Goal: Obtain resource: Download file/media

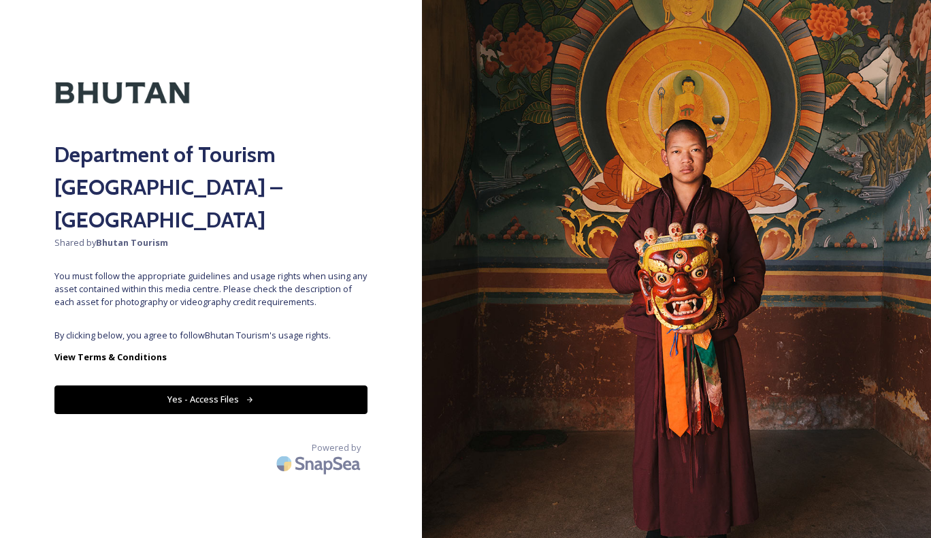
click at [255, 385] on button "Yes - Access Files" at bounding box center [210, 399] width 313 height 28
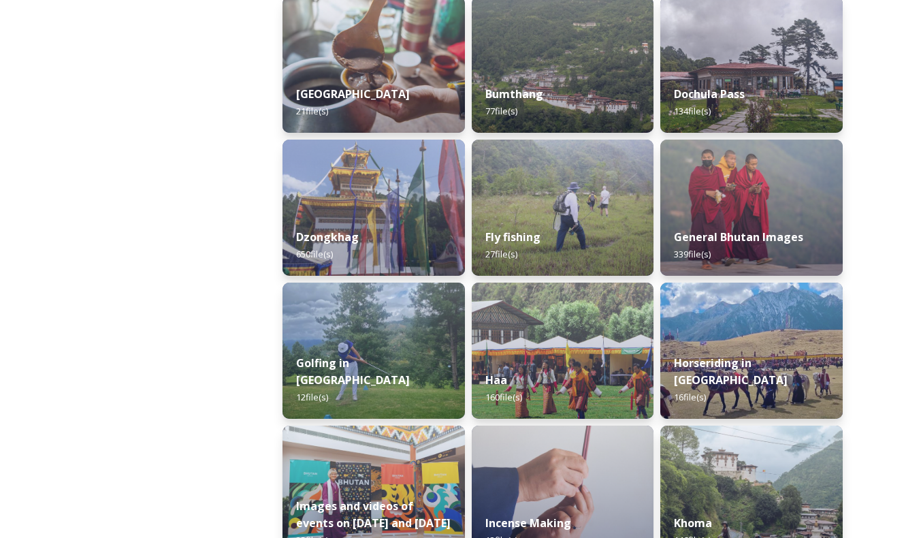
scroll to position [509, 0]
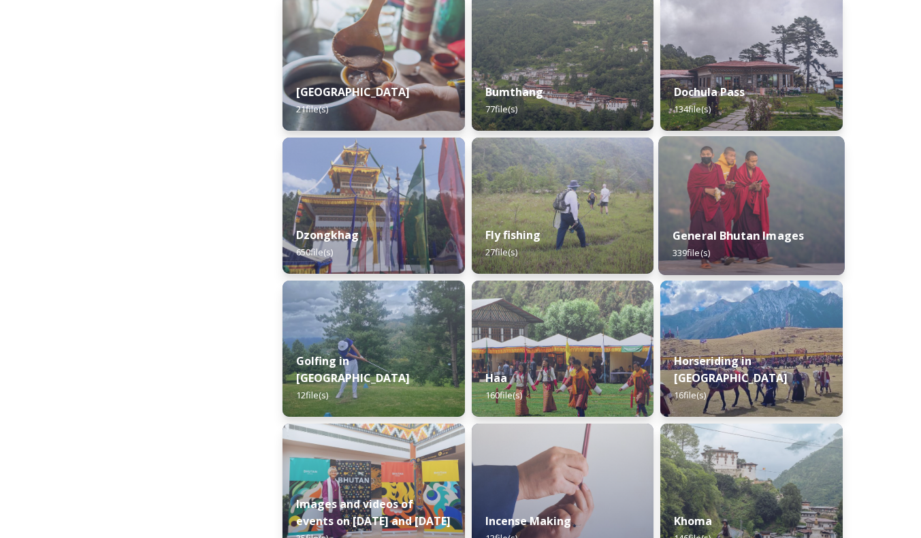
click at [757, 240] on strong "General Bhutan Images" at bounding box center [739, 235] width 132 height 15
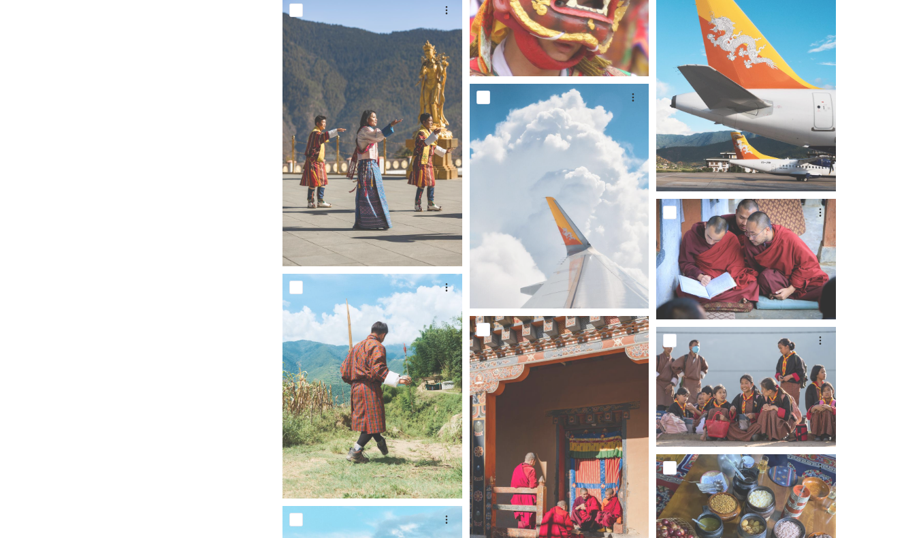
scroll to position [1898, 0]
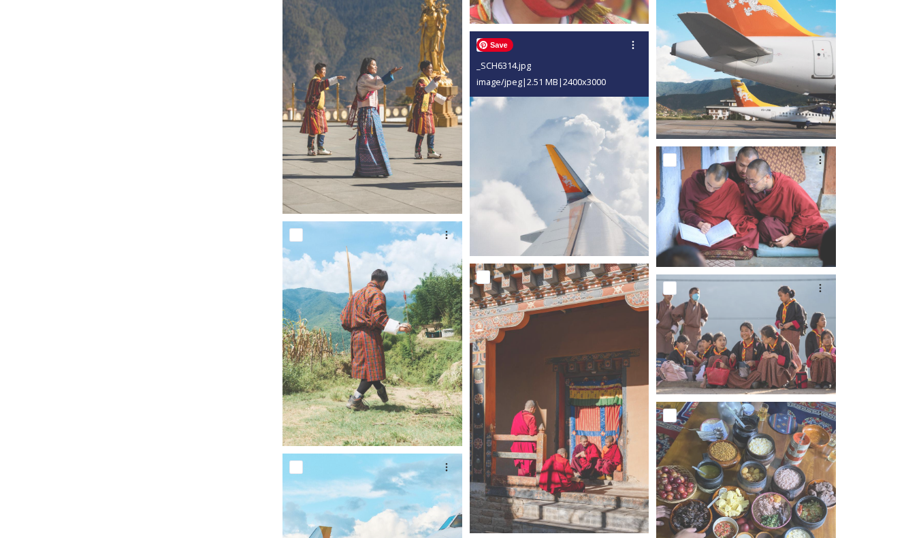
click at [564, 157] on img at bounding box center [560, 143] width 180 height 225
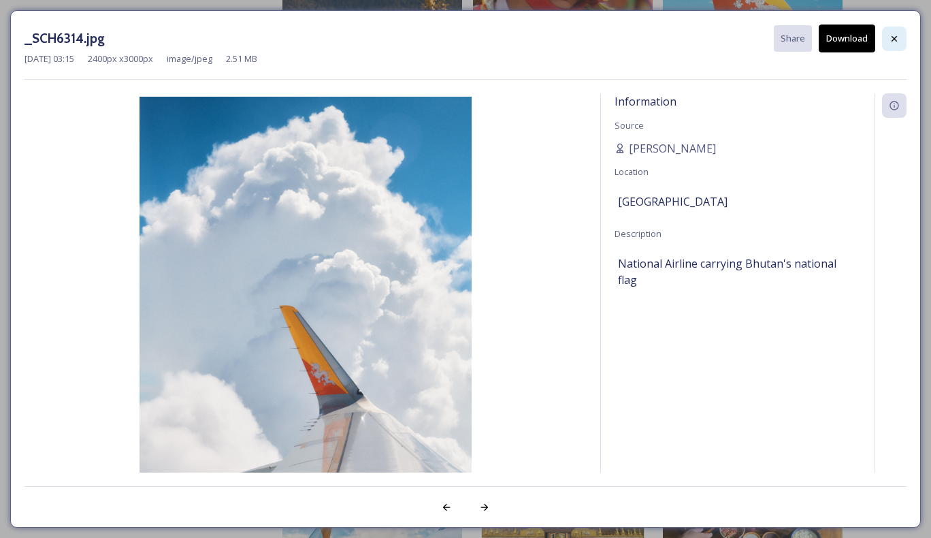
click at [893, 35] on icon at bounding box center [894, 38] width 11 height 11
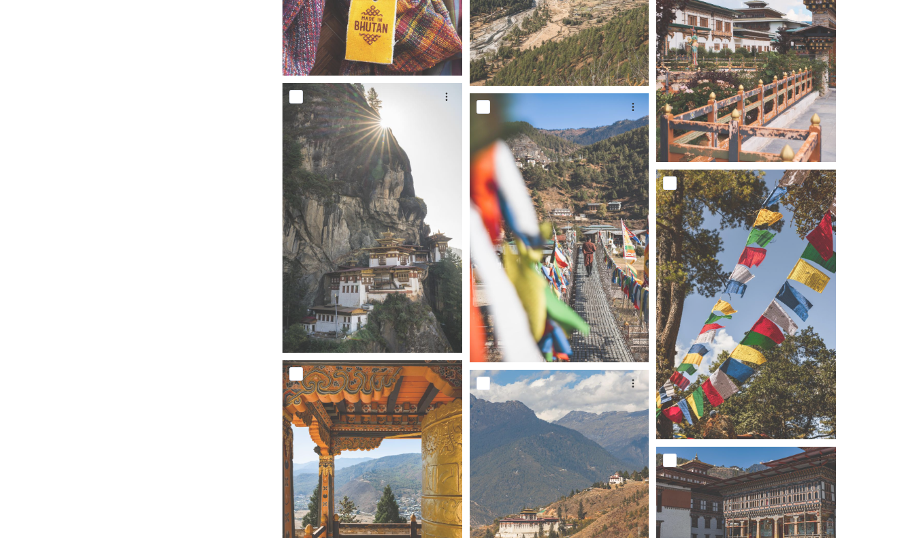
scroll to position [2995, 0]
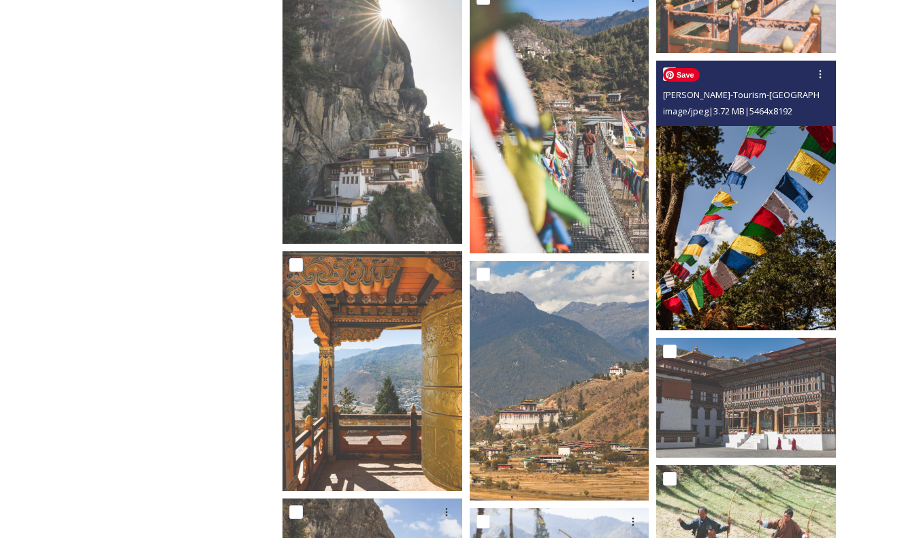
click at [786, 149] on img at bounding box center [746, 196] width 180 height 270
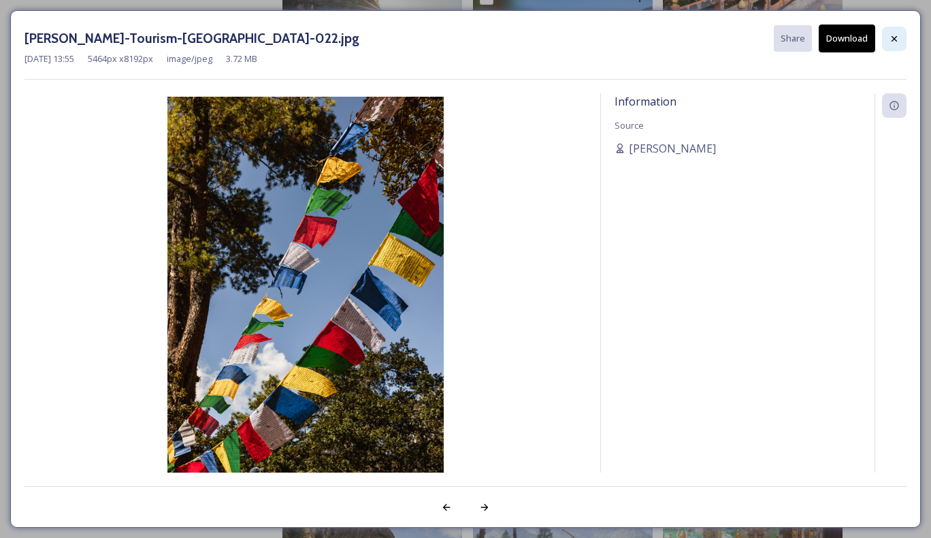
click at [895, 37] on icon at bounding box center [894, 38] width 11 height 11
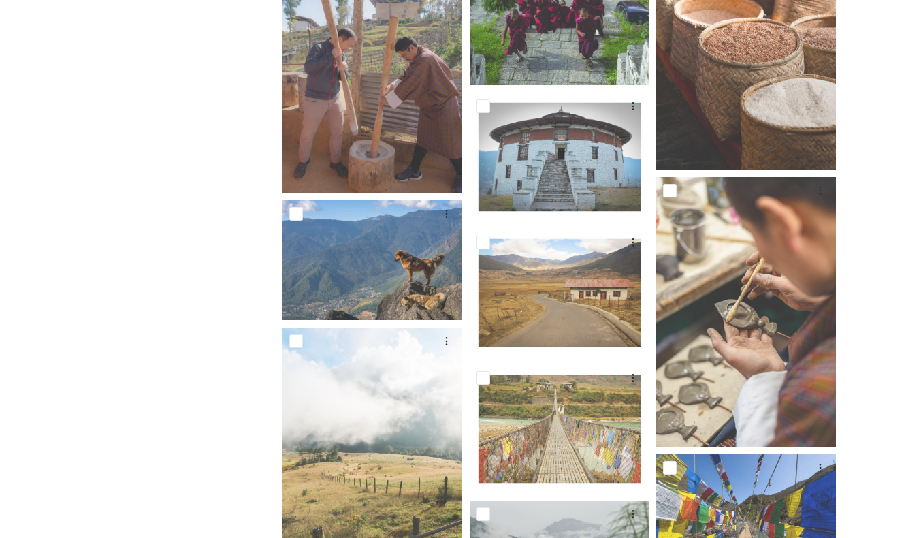
scroll to position [9328, 0]
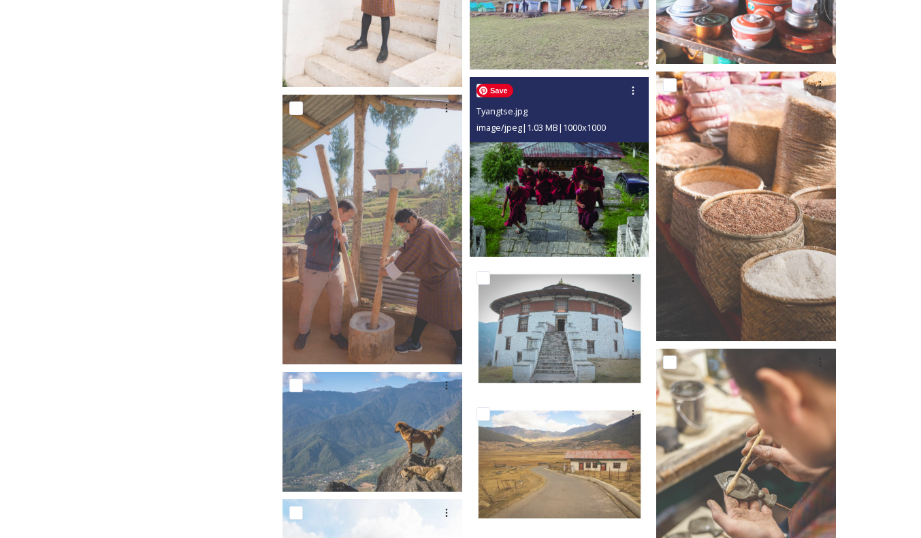
click at [594, 165] on img at bounding box center [560, 167] width 180 height 180
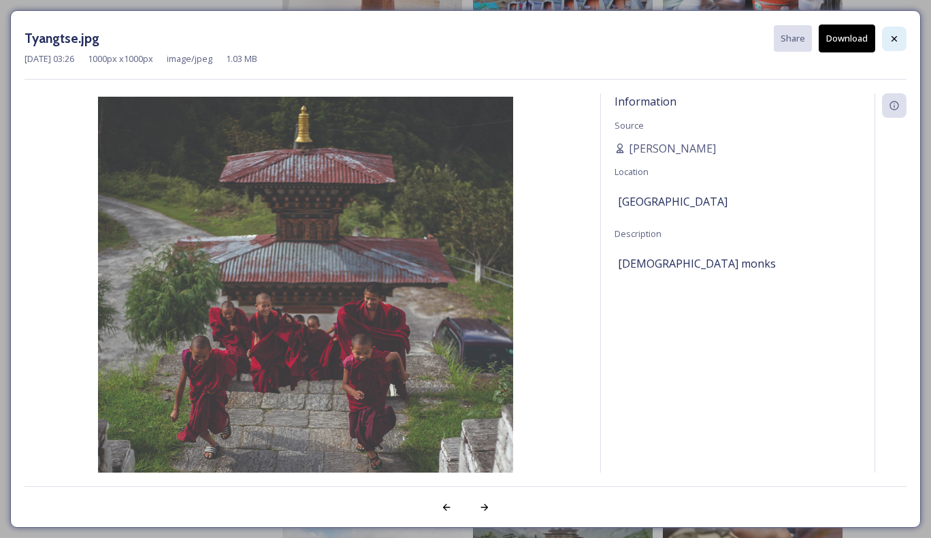
click at [897, 36] on icon at bounding box center [894, 37] width 5 height 5
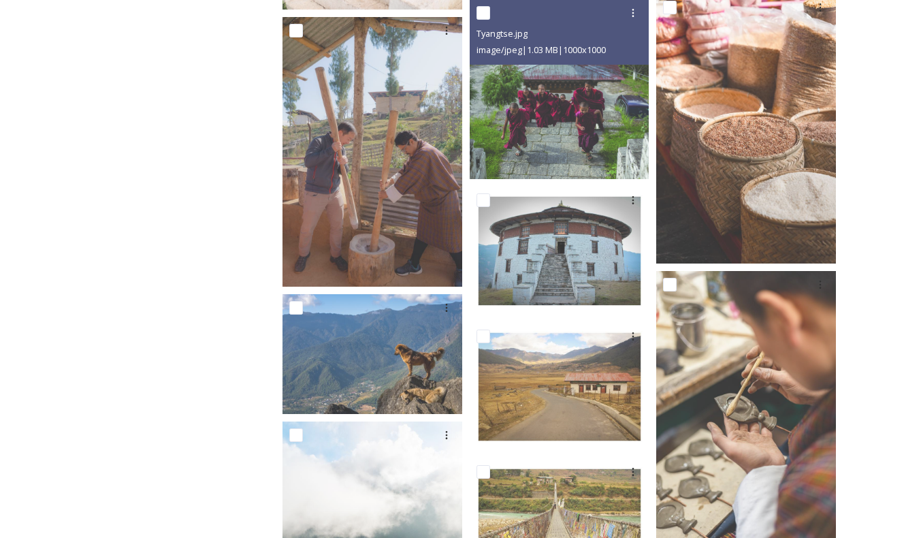
scroll to position [9360, 0]
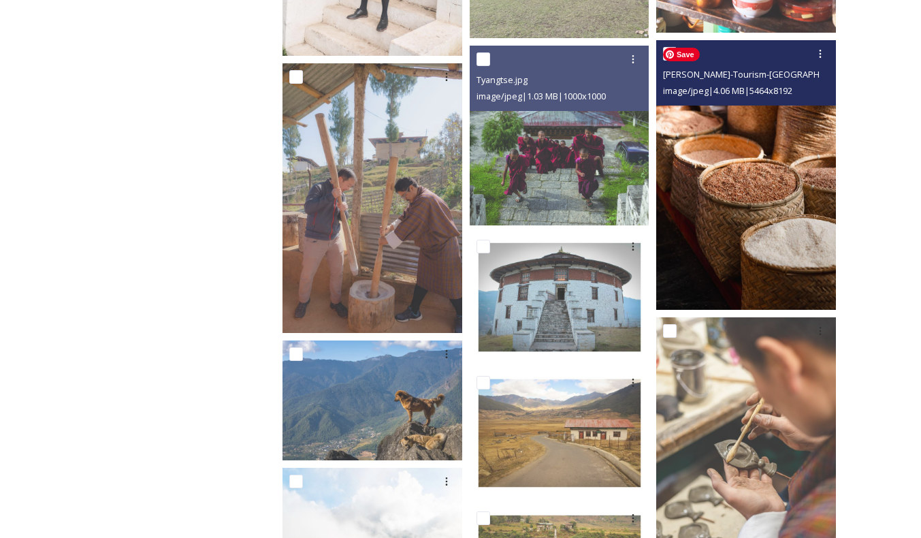
click at [745, 213] on img at bounding box center [746, 175] width 180 height 270
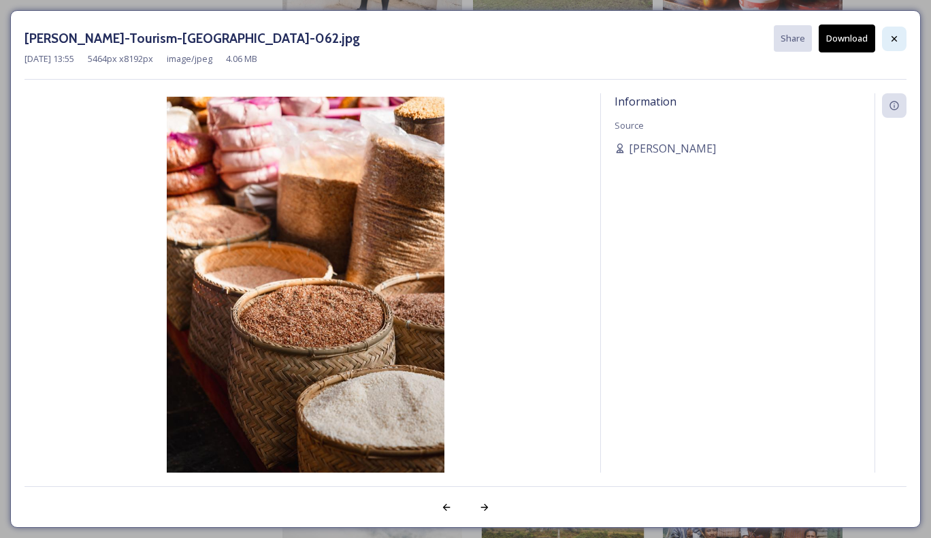
click at [894, 41] on icon at bounding box center [894, 38] width 11 height 11
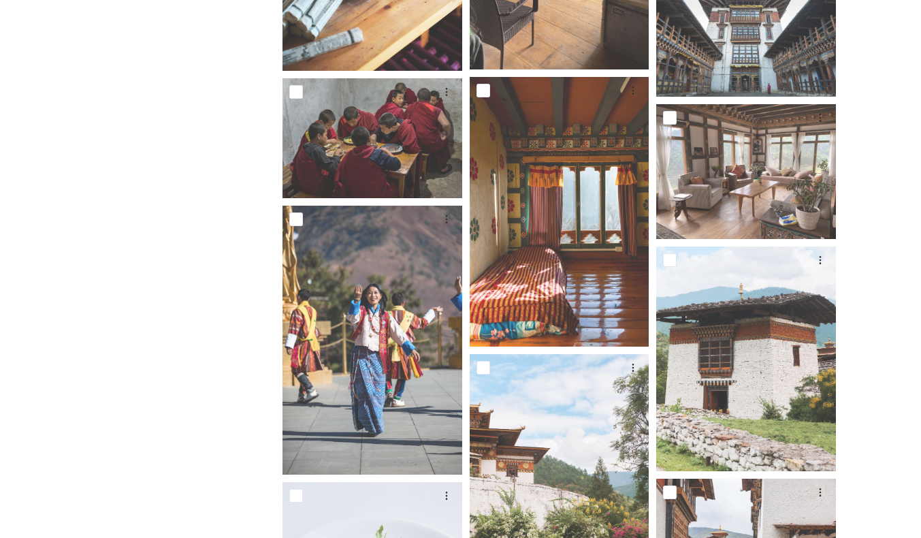
scroll to position [15349, 0]
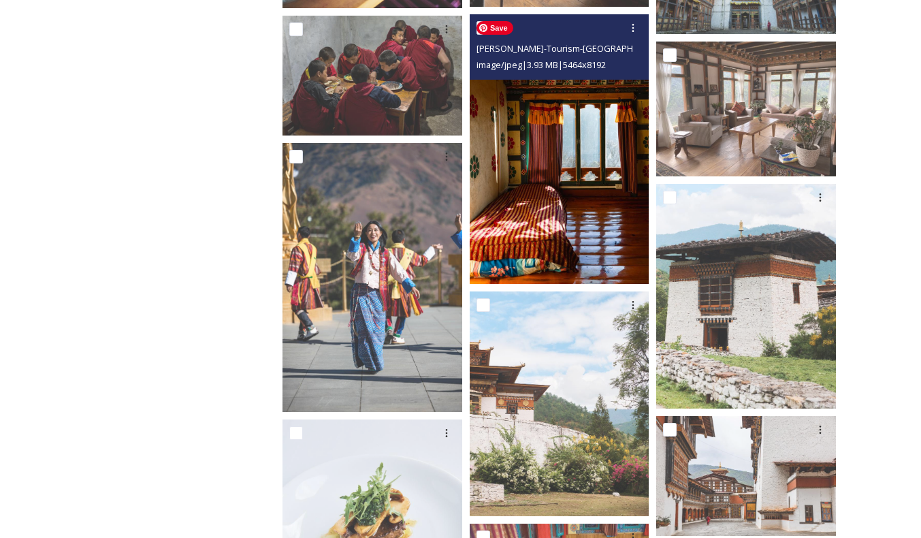
click at [538, 208] on img at bounding box center [560, 149] width 180 height 270
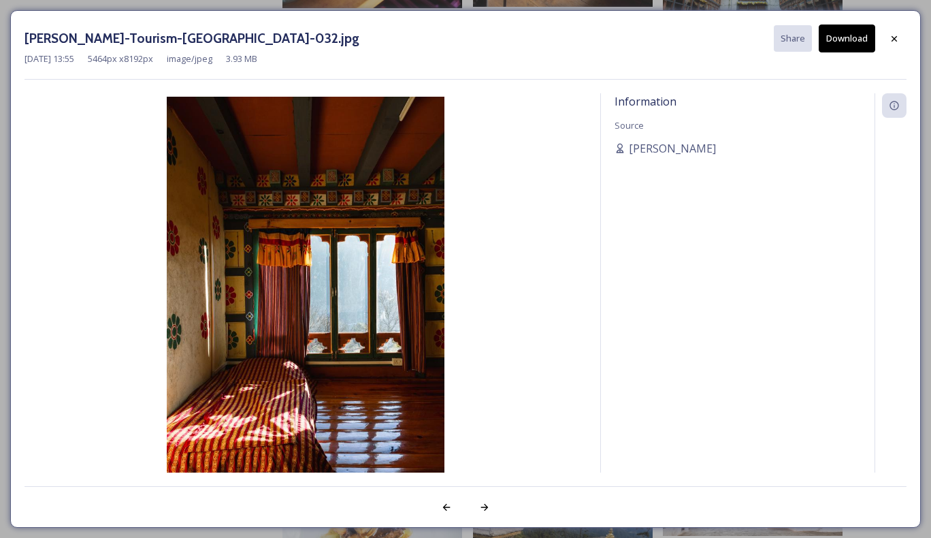
click at [833, 47] on button "Download" at bounding box center [847, 39] width 57 height 28
click at [3, 54] on div "[PERSON_NAME]-Tourism-[GEOGRAPHIC_DATA]-032.jpg Share Download [DATE] 13:55 546…" at bounding box center [465, 269] width 931 height 538
click at [890, 40] on icon at bounding box center [894, 38] width 11 height 11
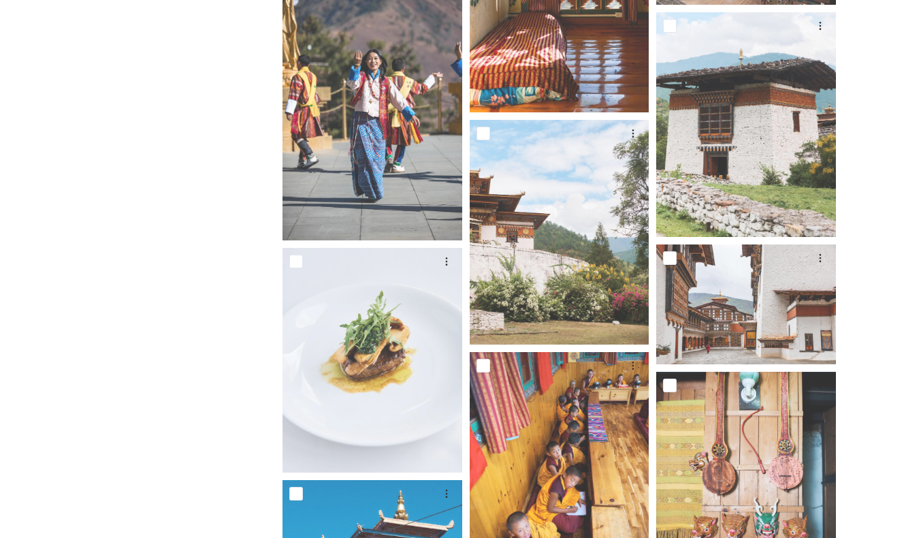
scroll to position [15599, 0]
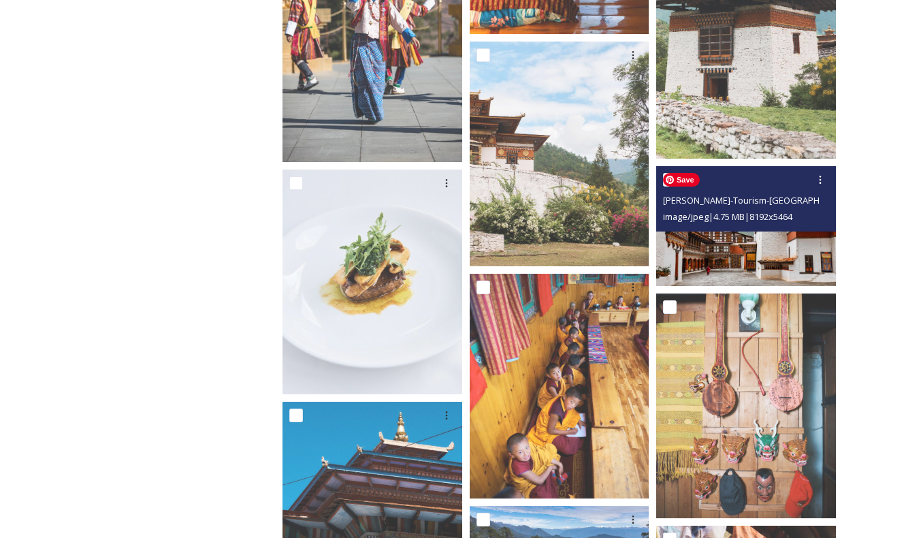
click at [789, 270] on img at bounding box center [746, 226] width 180 height 120
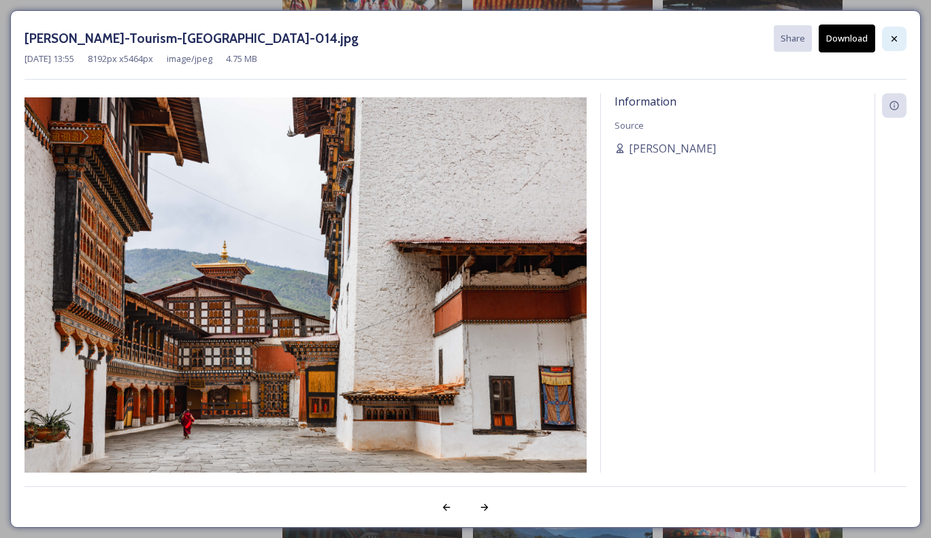
click at [897, 42] on icon at bounding box center [894, 38] width 11 height 11
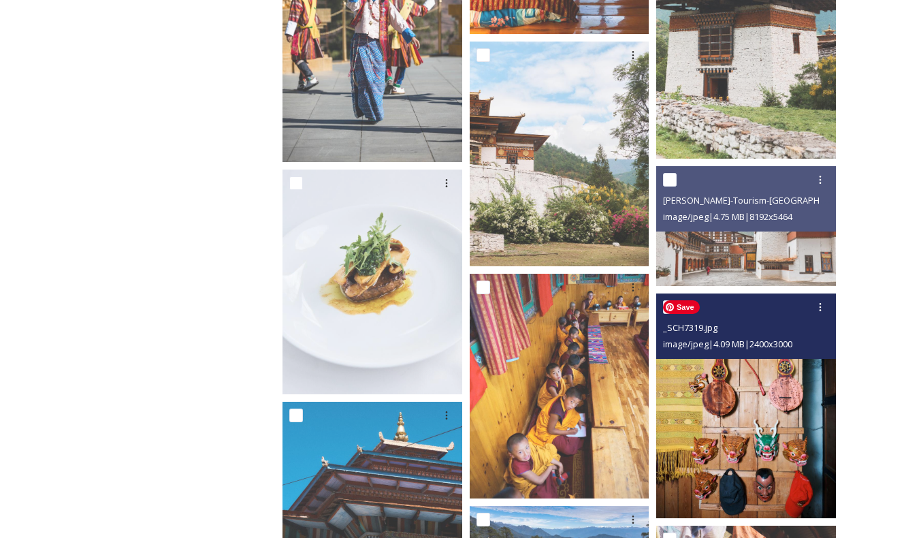
click at [745, 417] on img at bounding box center [746, 405] width 180 height 225
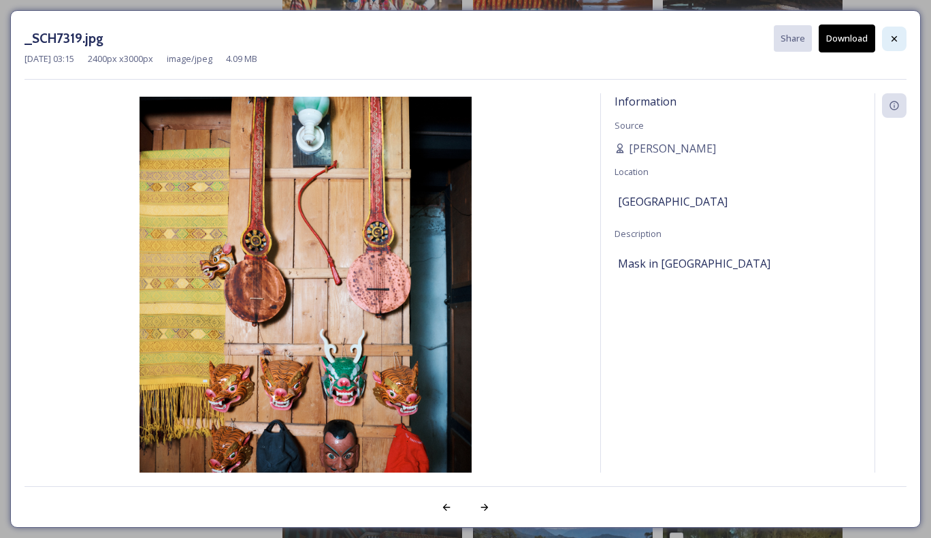
click at [896, 42] on icon at bounding box center [894, 38] width 11 height 11
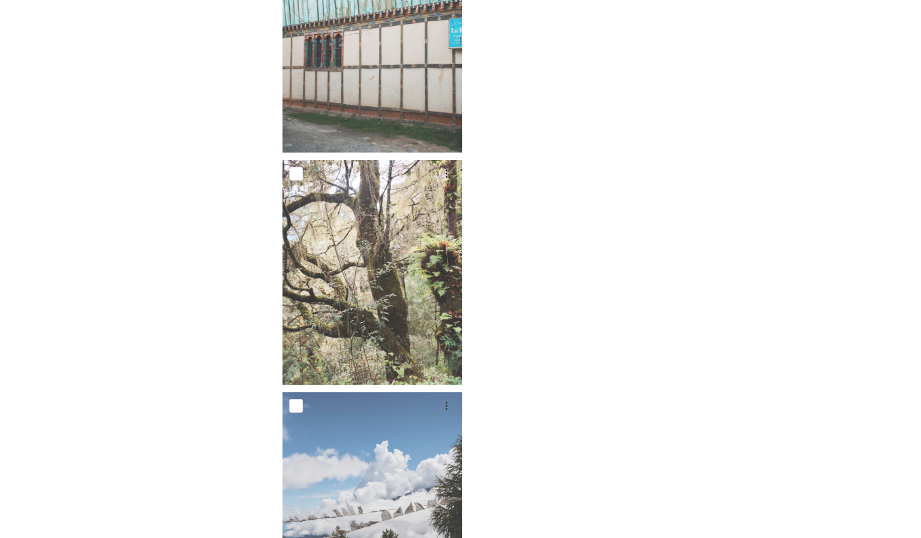
scroll to position [22993, 0]
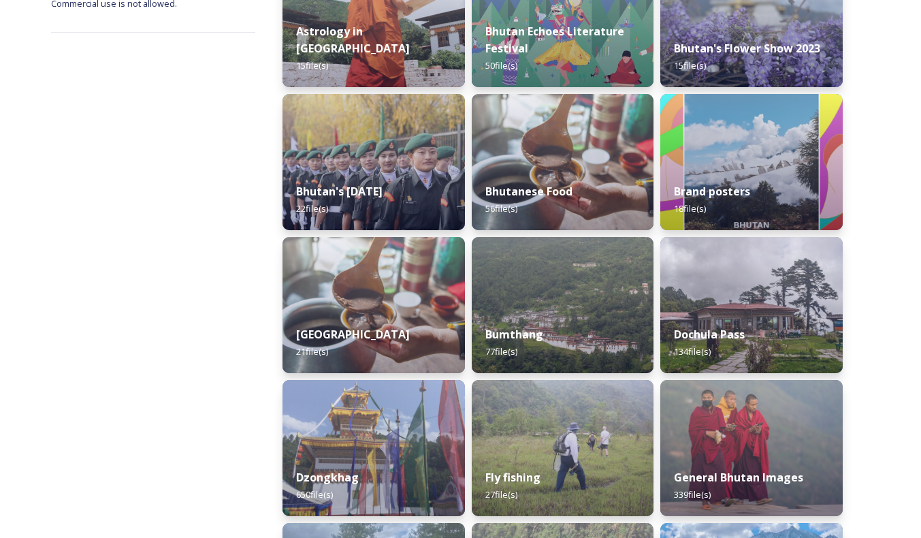
scroll to position [265, 0]
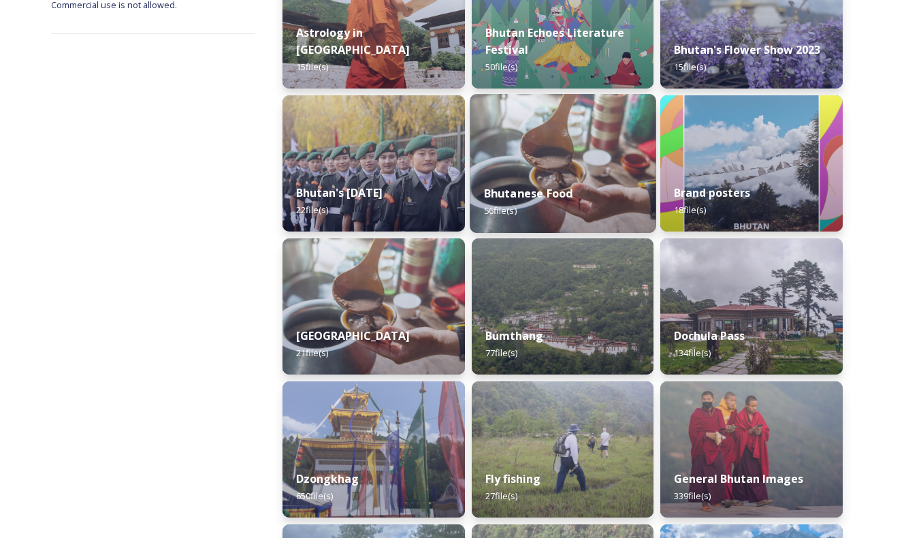
click at [538, 180] on div "Bhutanese Food 56 file(s)" at bounding box center [563, 202] width 186 height 62
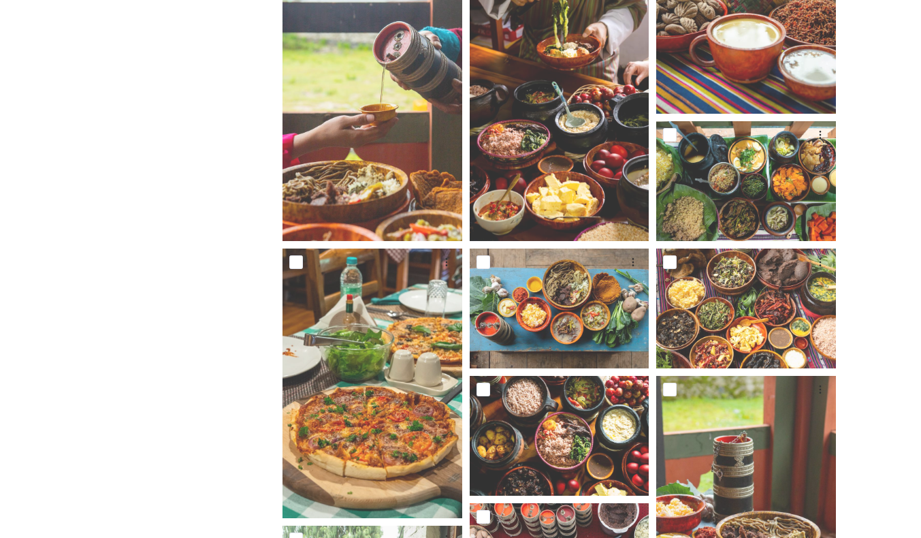
scroll to position [476, 0]
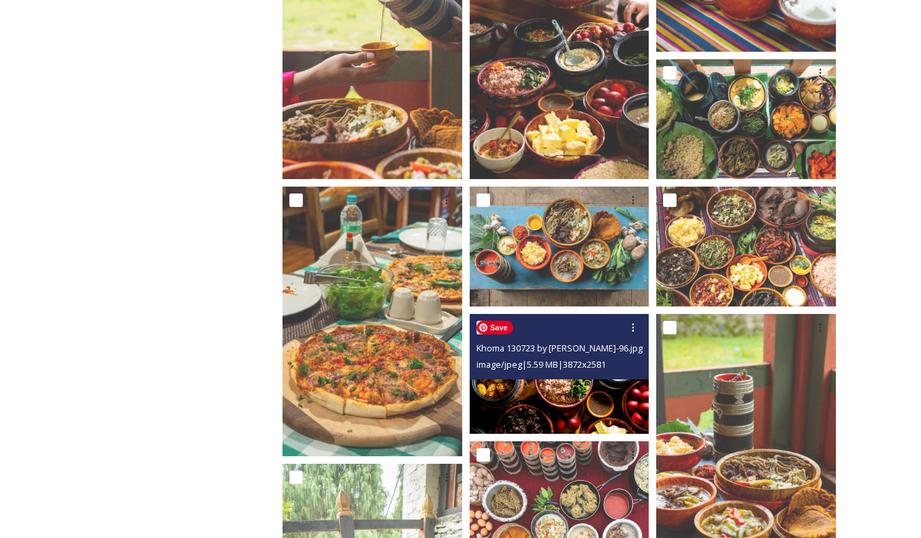
click at [556, 382] on img at bounding box center [560, 374] width 180 height 120
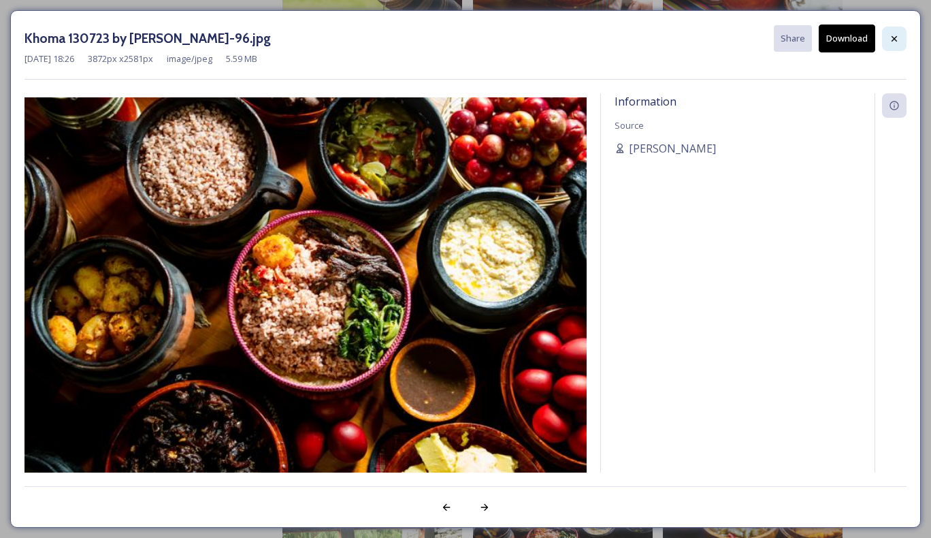
click at [899, 37] on icon at bounding box center [894, 38] width 11 height 11
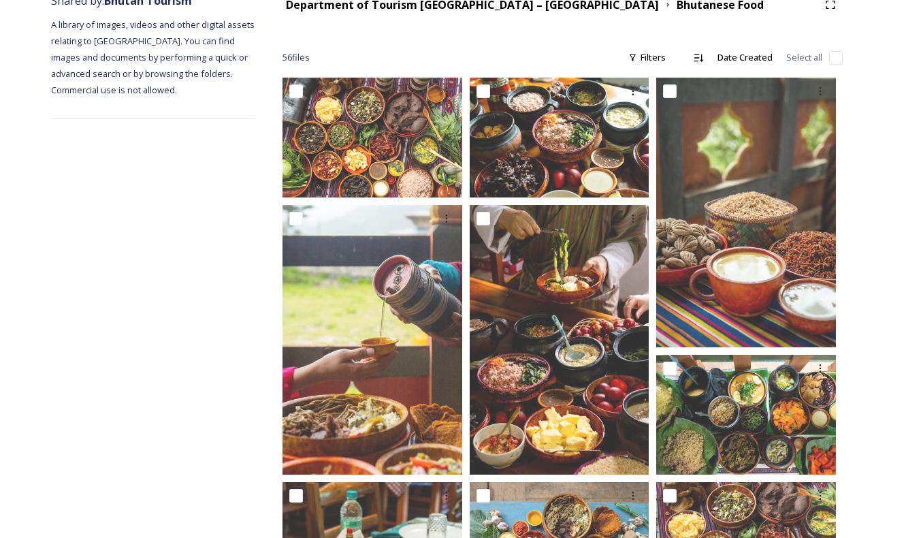
scroll to position [146, 0]
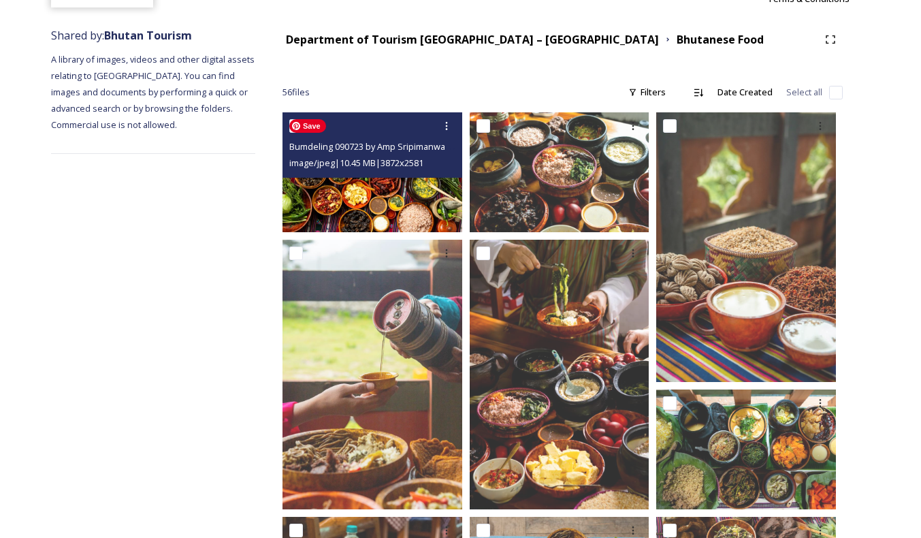
click at [381, 198] on img at bounding box center [373, 172] width 180 height 120
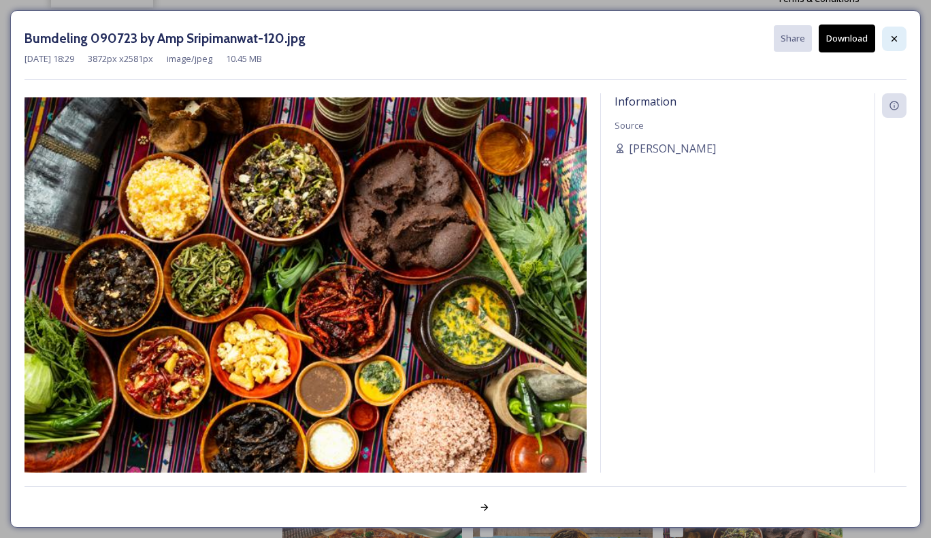
click at [897, 37] on icon at bounding box center [894, 38] width 11 height 11
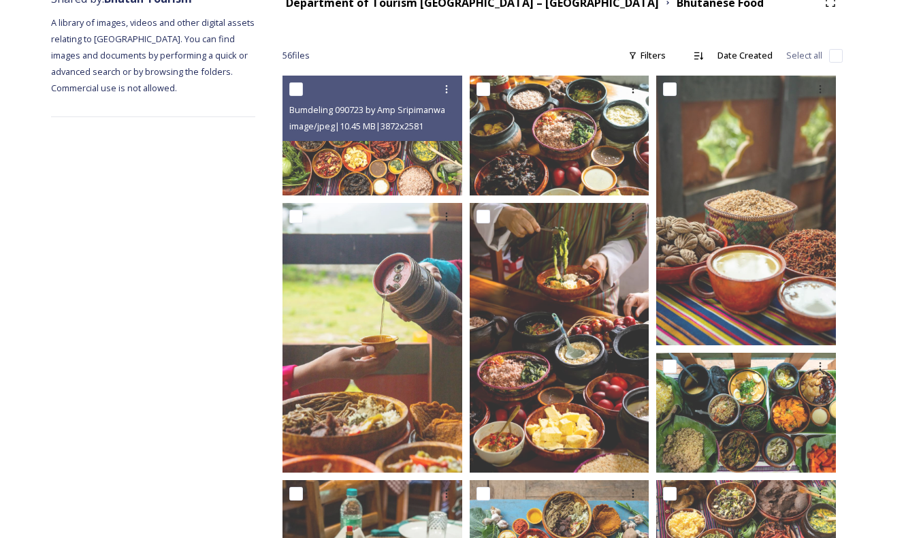
scroll to position [185, 0]
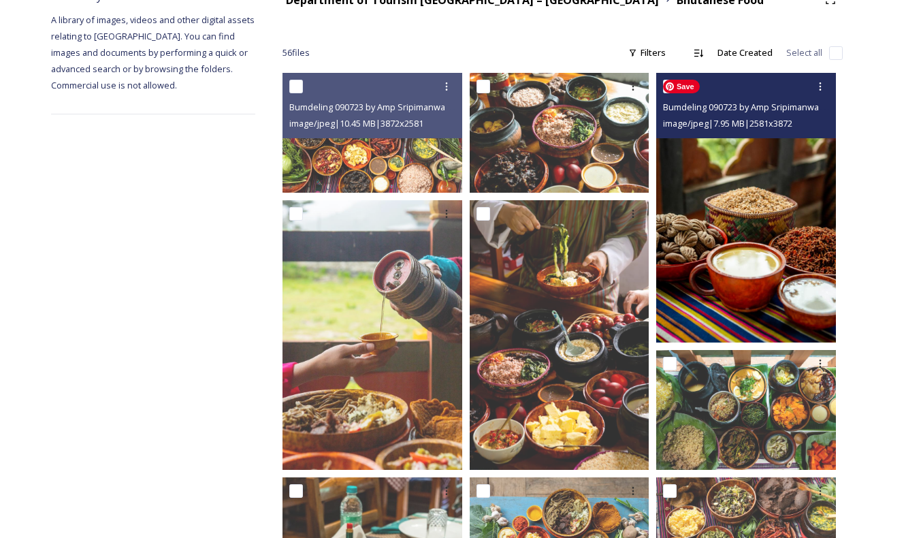
click at [779, 248] on img at bounding box center [746, 208] width 180 height 270
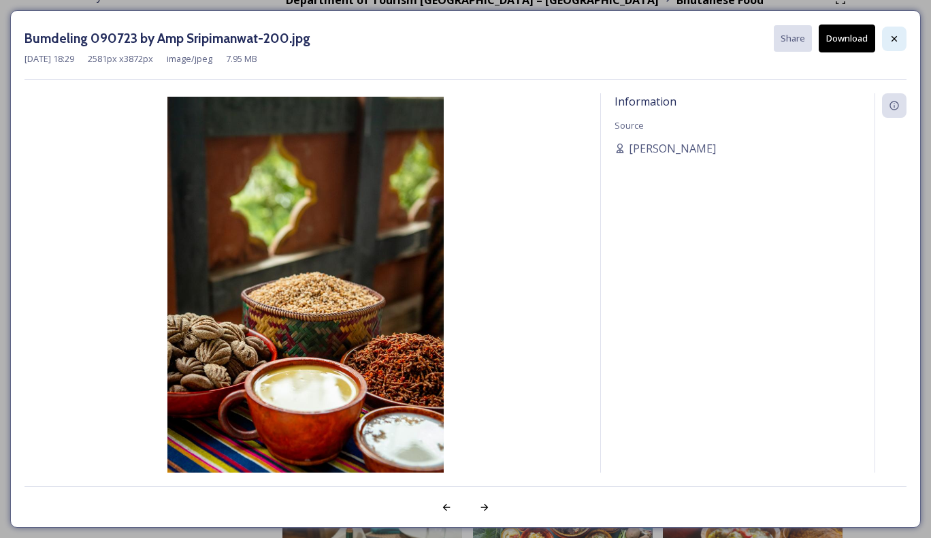
click at [899, 39] on icon at bounding box center [894, 38] width 11 height 11
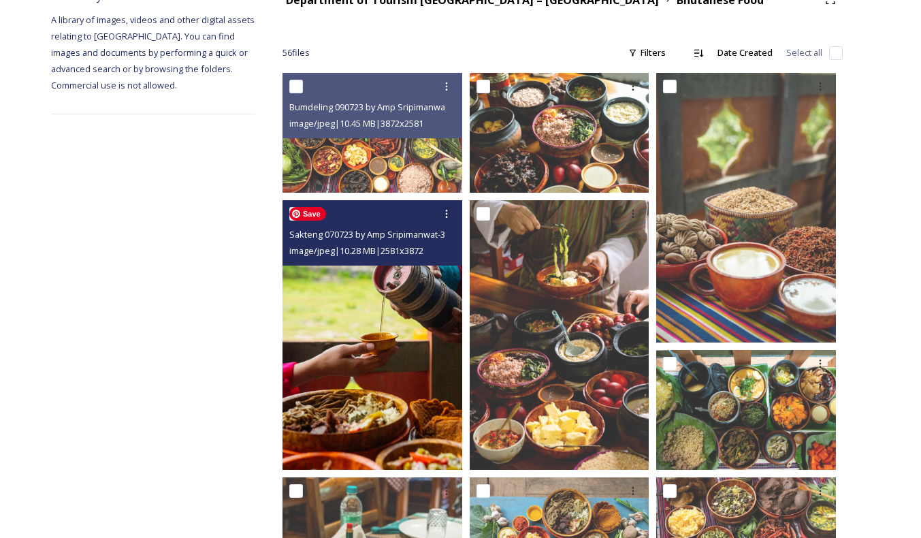
click at [419, 375] on img at bounding box center [373, 335] width 180 height 270
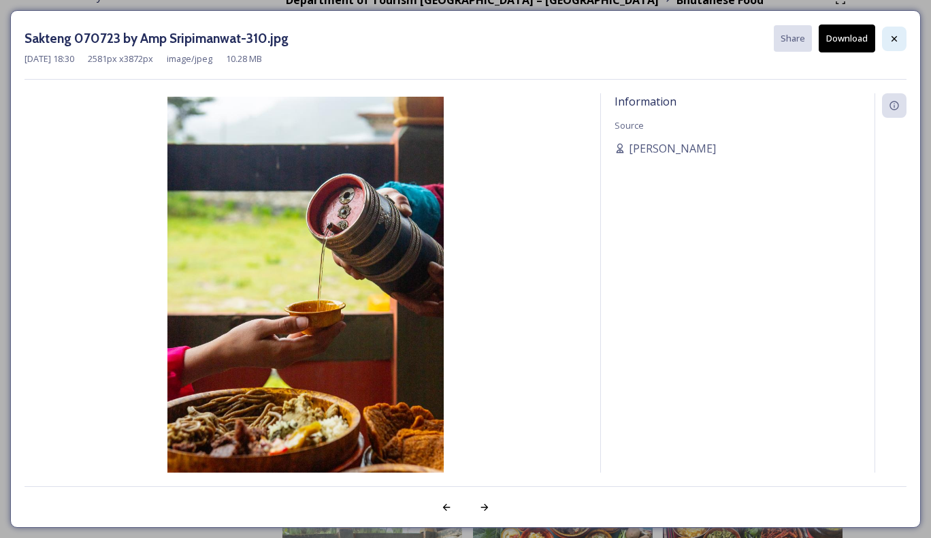
click at [893, 35] on icon at bounding box center [894, 38] width 11 height 11
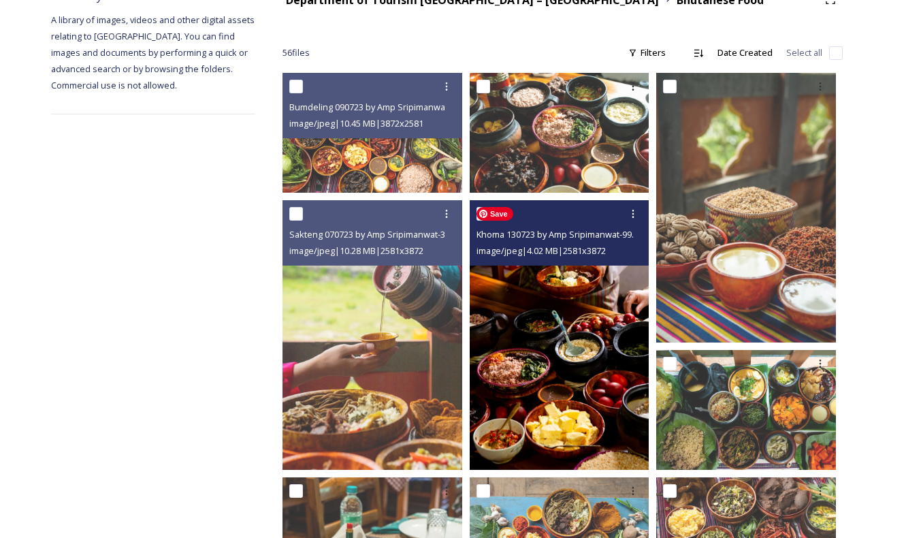
click at [575, 366] on img at bounding box center [560, 335] width 180 height 270
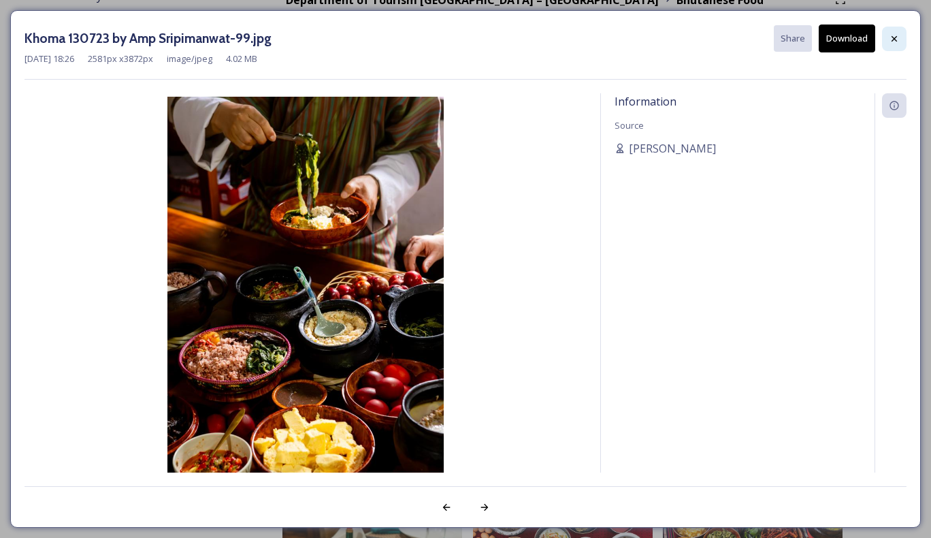
click at [899, 35] on icon at bounding box center [894, 38] width 11 height 11
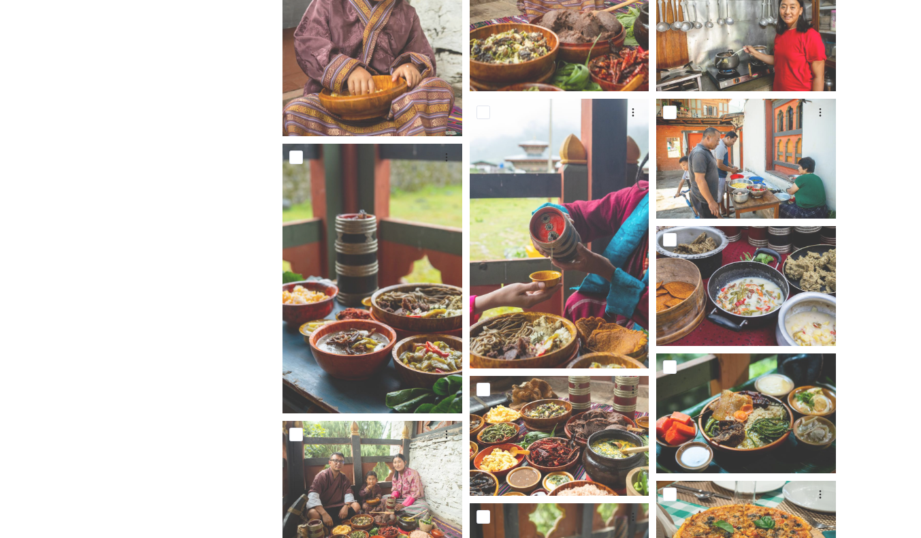
scroll to position [1594, 0]
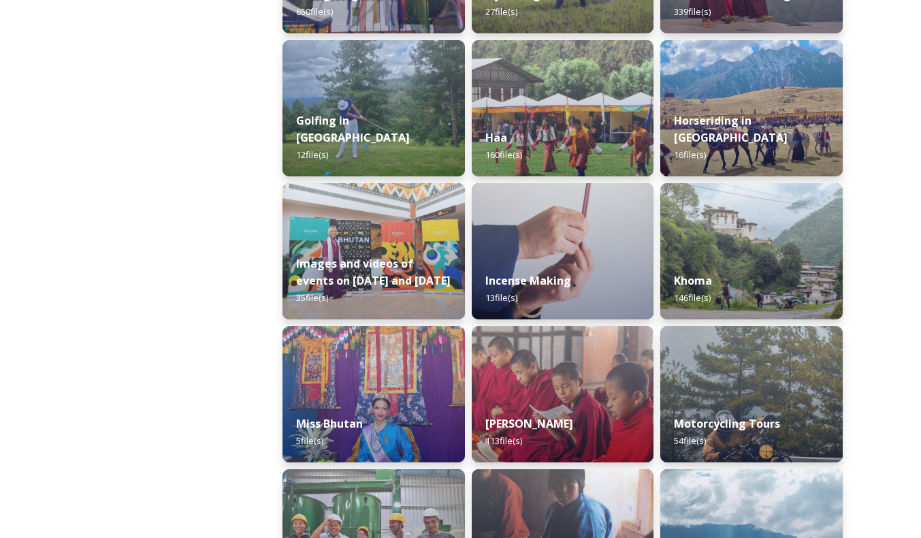
scroll to position [779, 0]
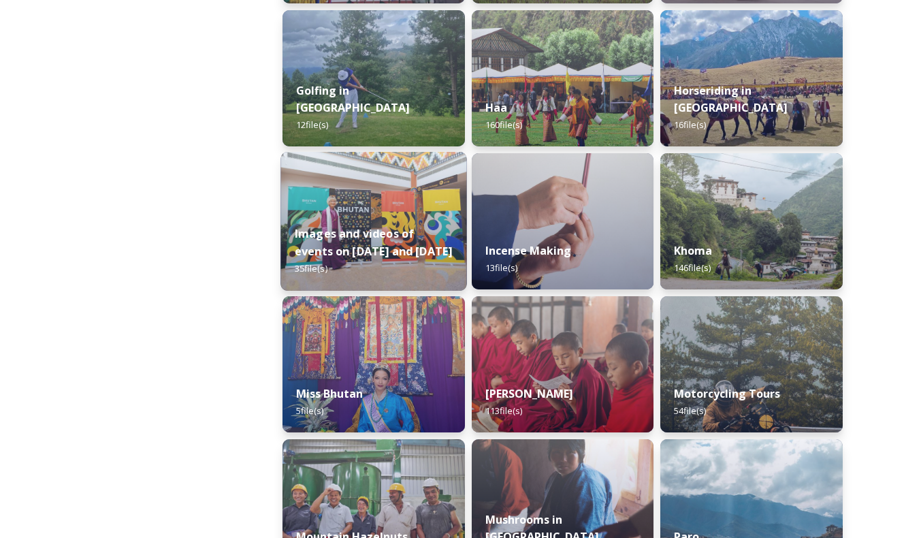
click at [391, 269] on div "Images and videos of events on [DATE] and [DATE] 35 file(s)" at bounding box center [373, 251] width 186 height 79
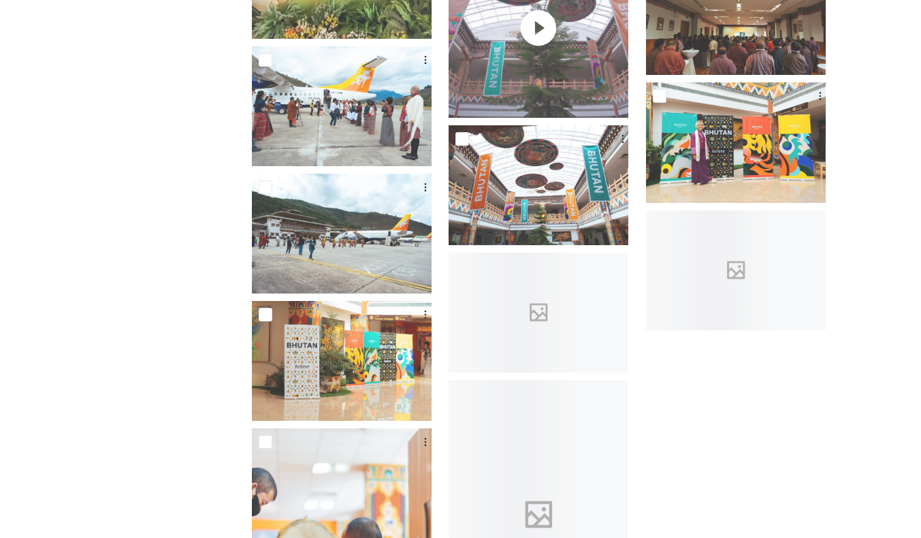
scroll to position [664, 0]
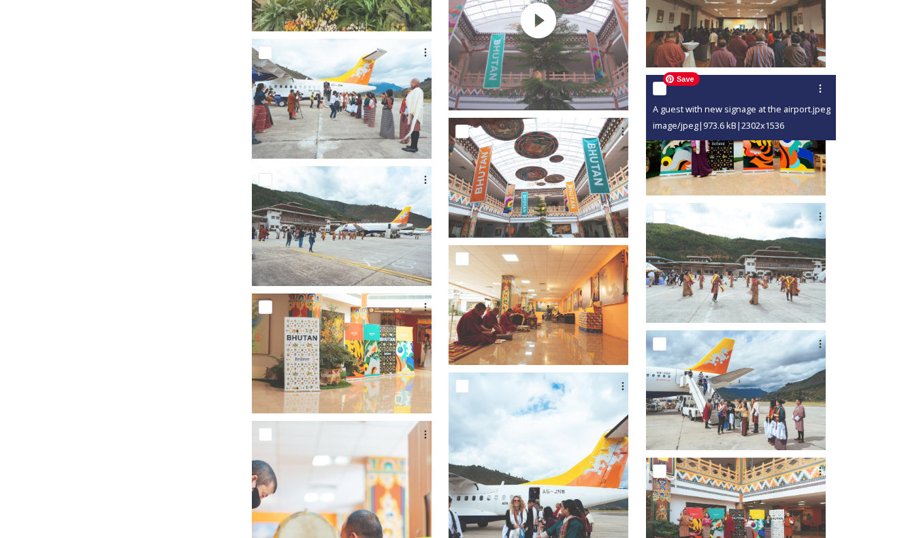
click at [728, 163] on img at bounding box center [736, 135] width 180 height 120
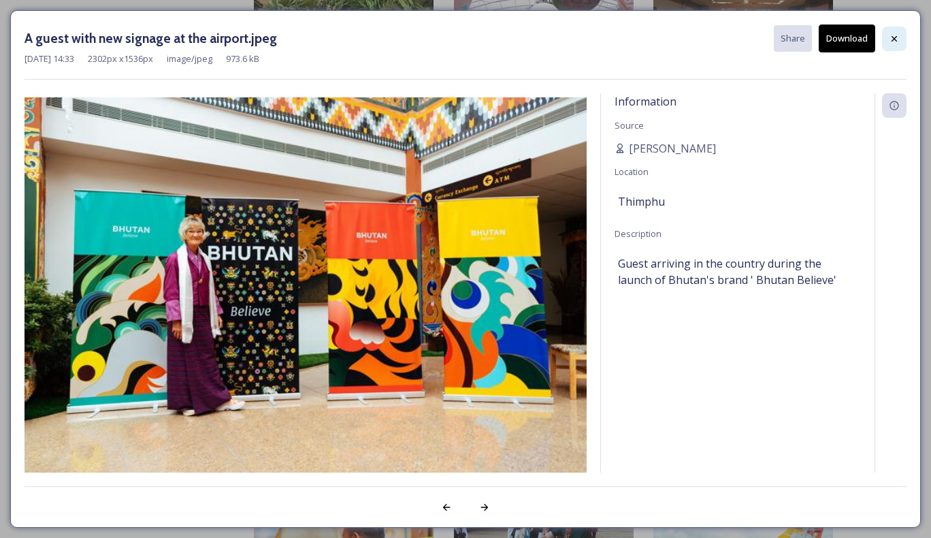
click at [899, 39] on icon at bounding box center [894, 38] width 11 height 11
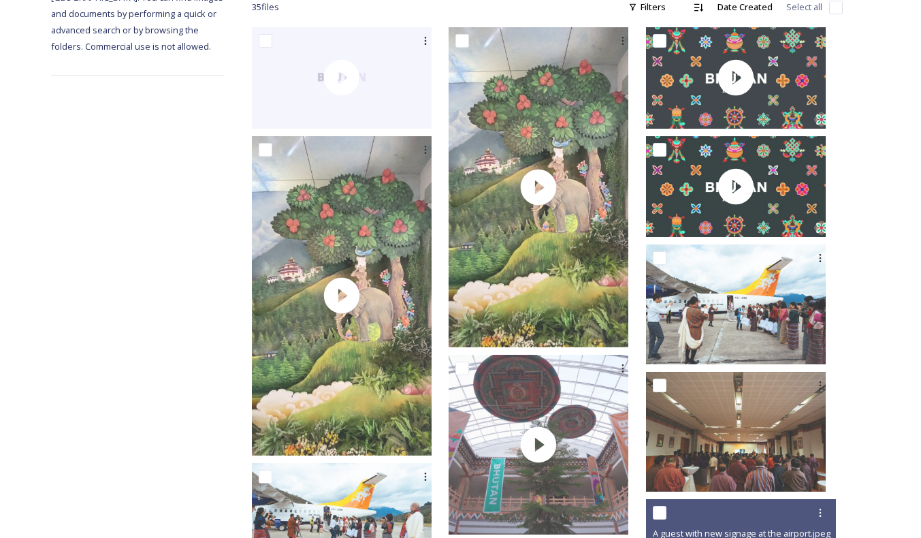
scroll to position [0, 0]
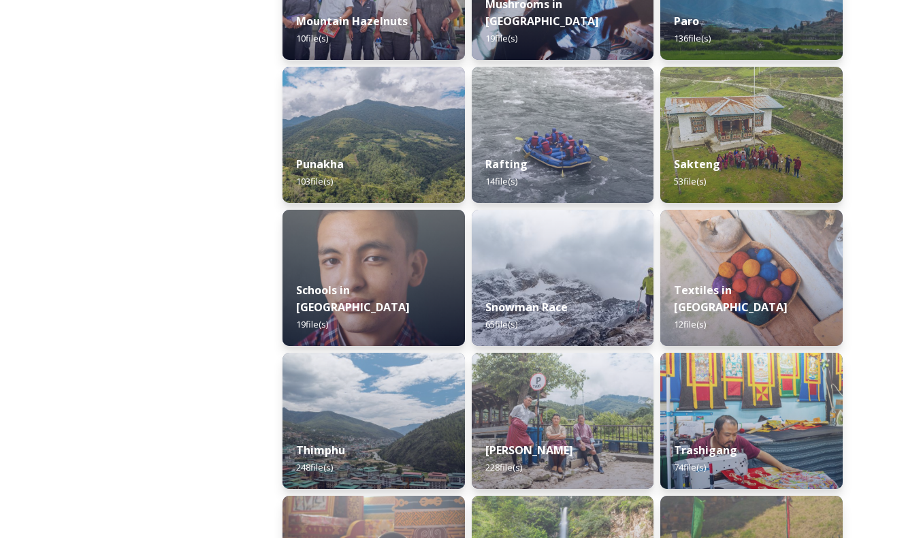
scroll to position [1334, 0]
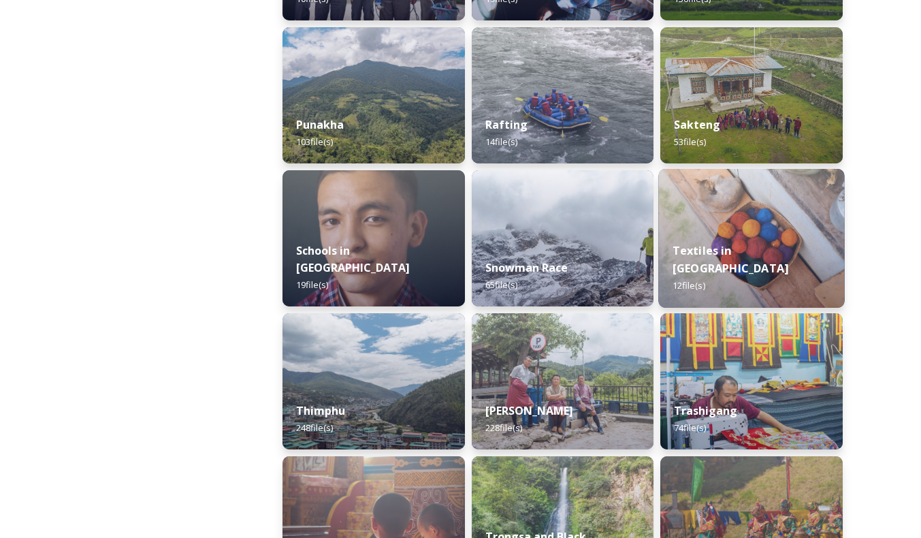
click at [752, 261] on strong "Textiles in [GEOGRAPHIC_DATA]" at bounding box center [731, 259] width 116 height 33
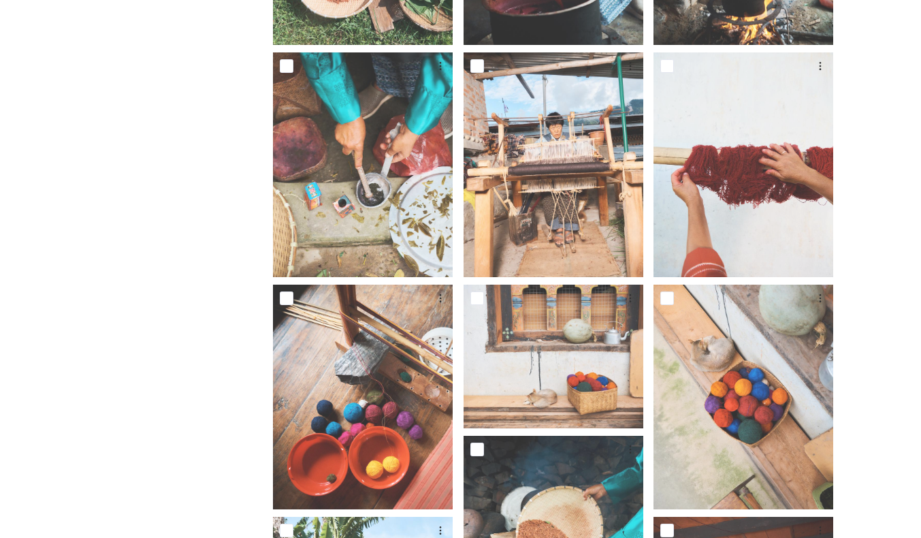
scroll to position [86, 0]
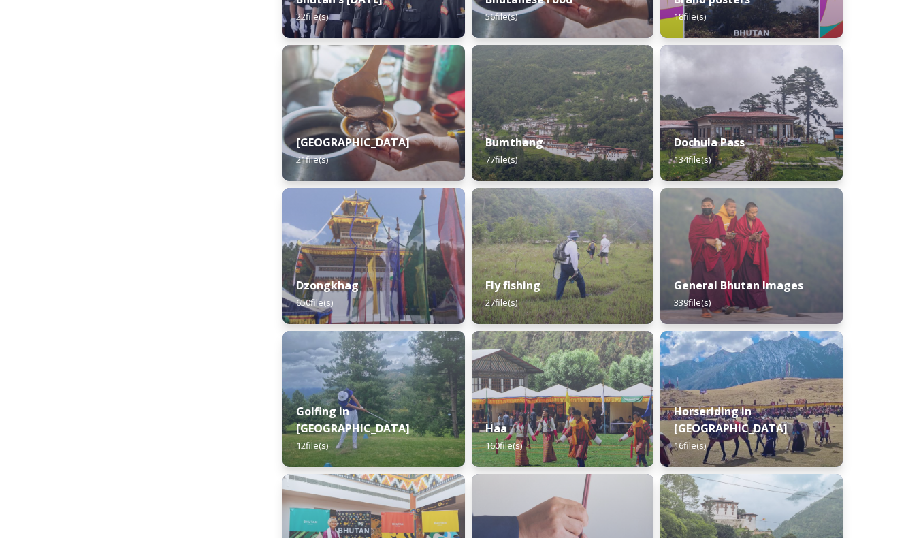
scroll to position [474, 0]
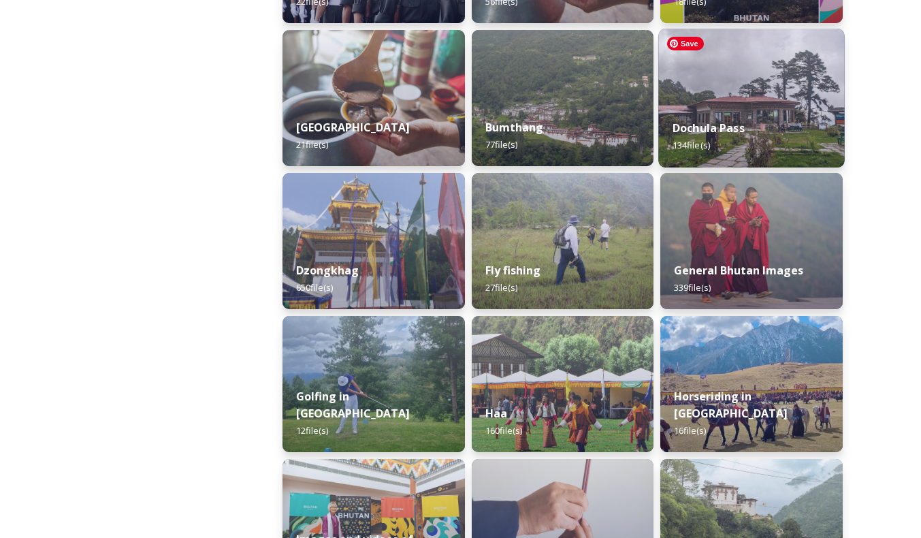
click at [753, 82] on img at bounding box center [752, 98] width 186 height 139
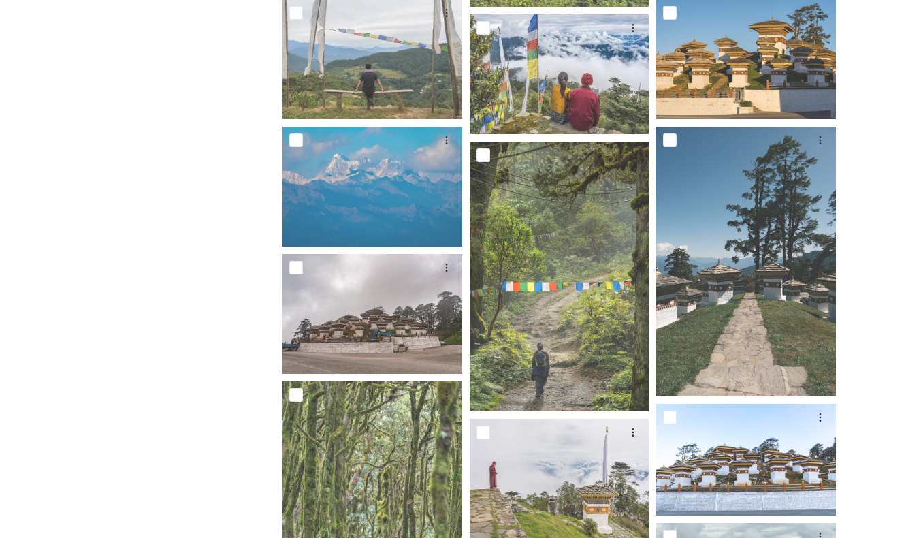
scroll to position [419, 0]
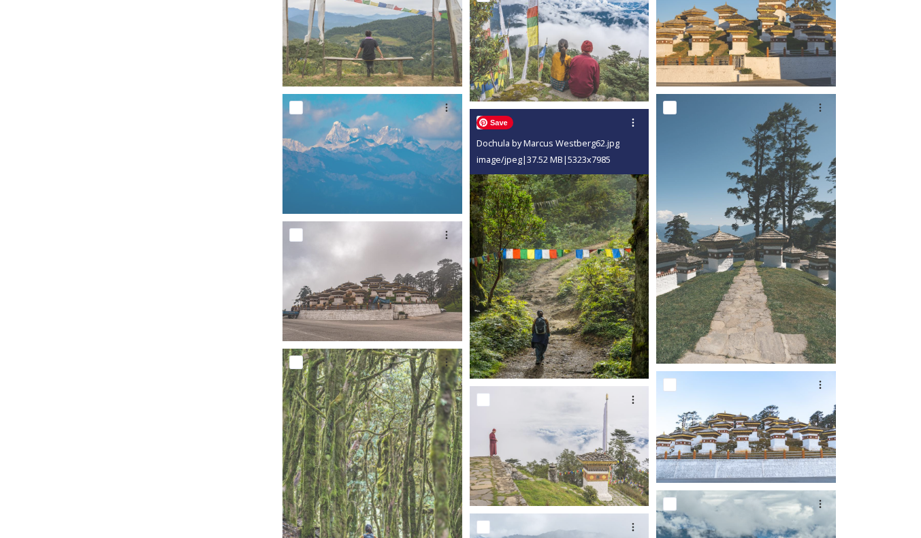
click at [583, 308] on img at bounding box center [560, 244] width 180 height 270
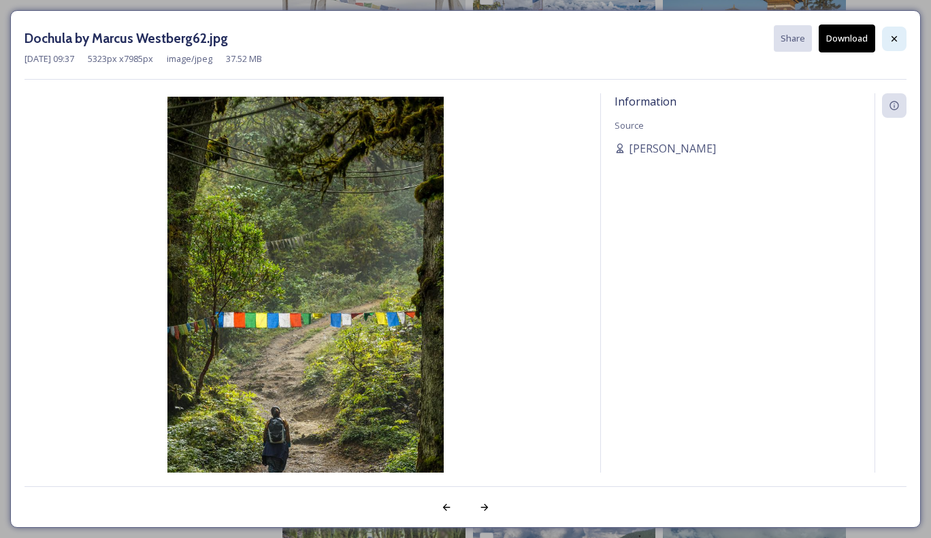
click at [888, 38] on div at bounding box center [894, 39] width 25 height 25
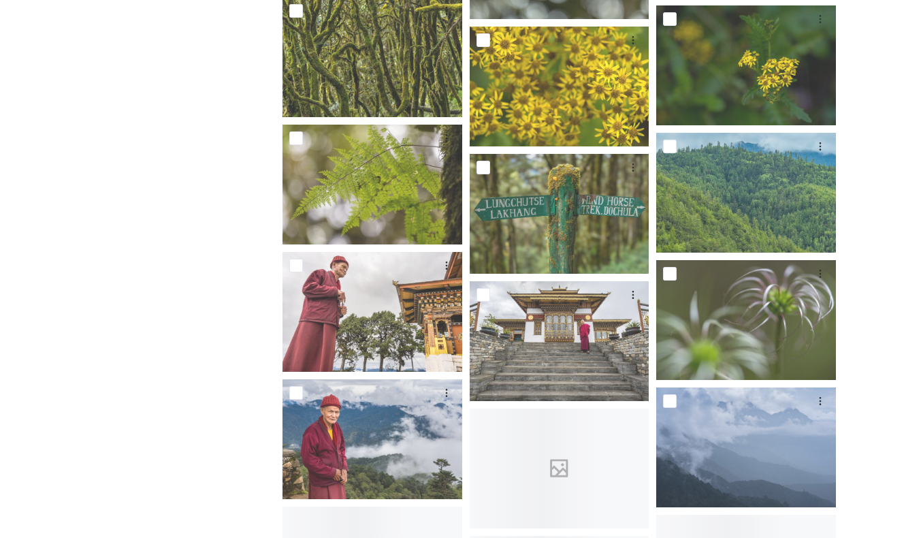
scroll to position [5737, 0]
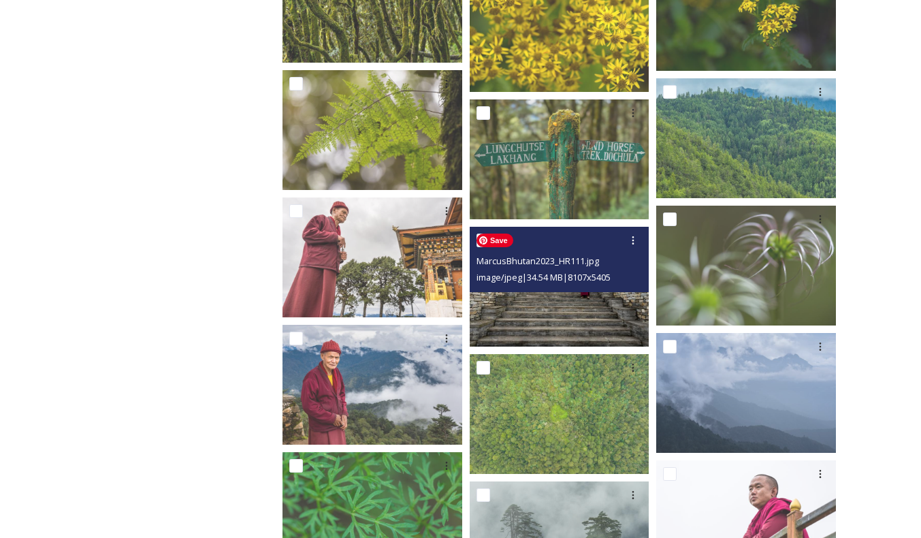
click at [579, 329] on img at bounding box center [560, 287] width 180 height 120
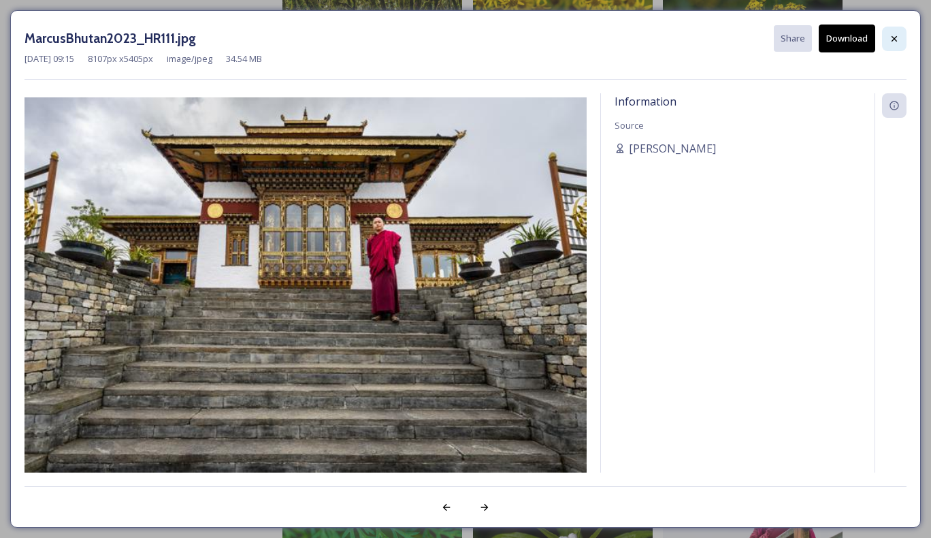
click at [900, 37] on div at bounding box center [894, 39] width 25 height 25
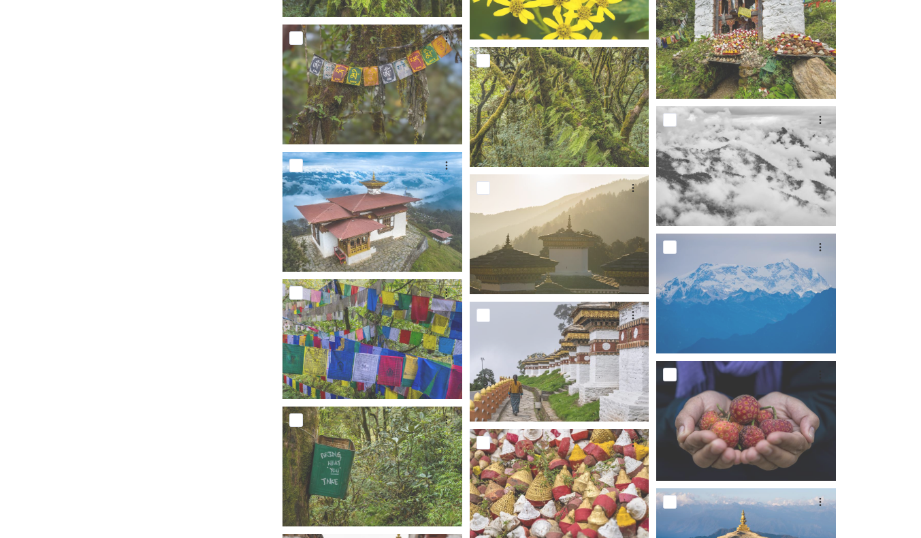
scroll to position [6325, 0]
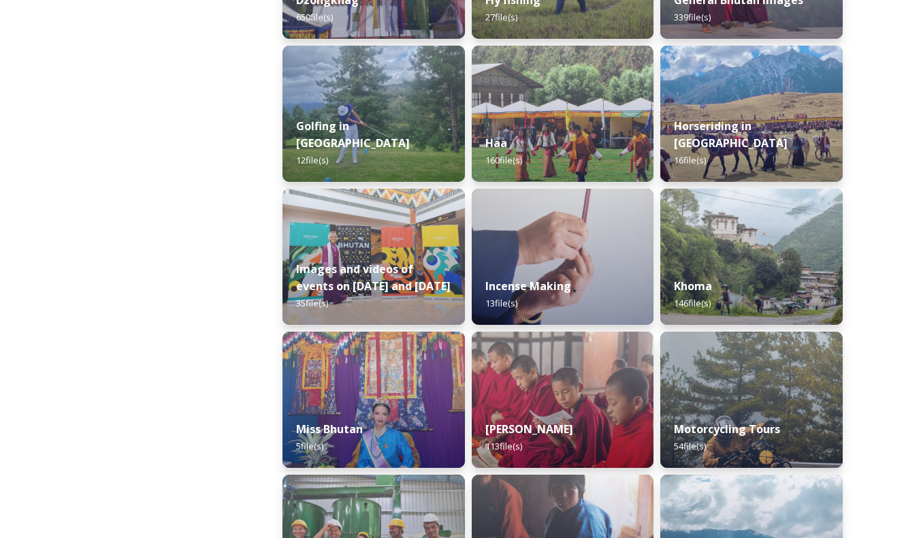
scroll to position [746, 0]
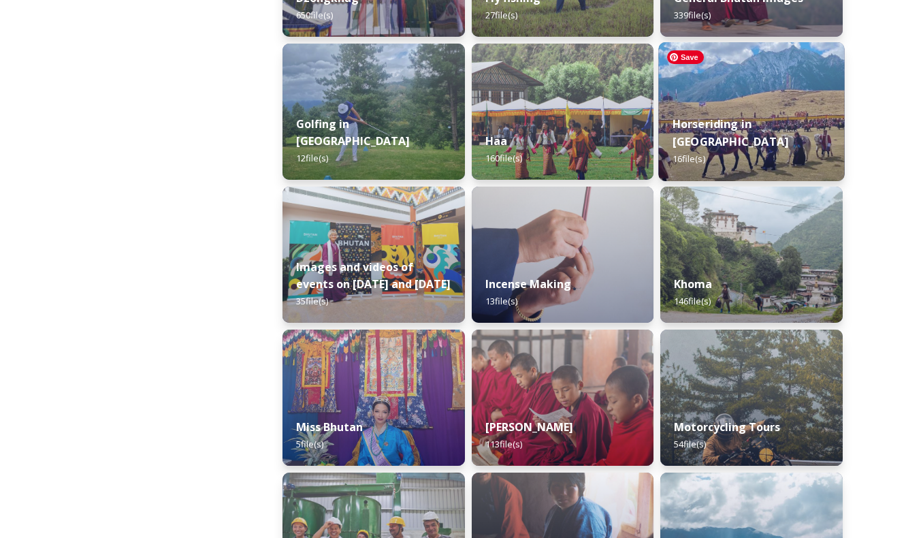
click at [757, 128] on div "Horseriding in [GEOGRAPHIC_DATA] 16 file(s)" at bounding box center [752, 141] width 186 height 79
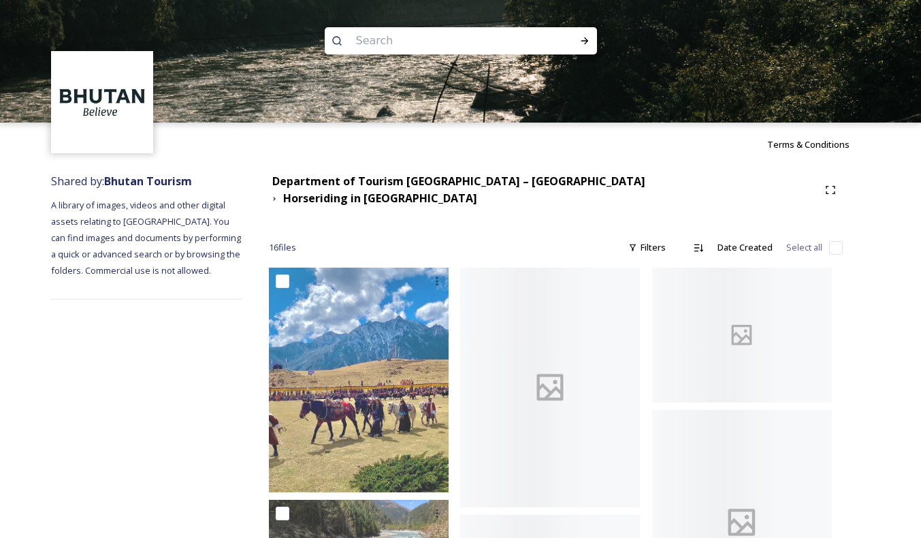
click at [757, 128] on div "Terms & Conditions" at bounding box center [460, 145] width 921 height 44
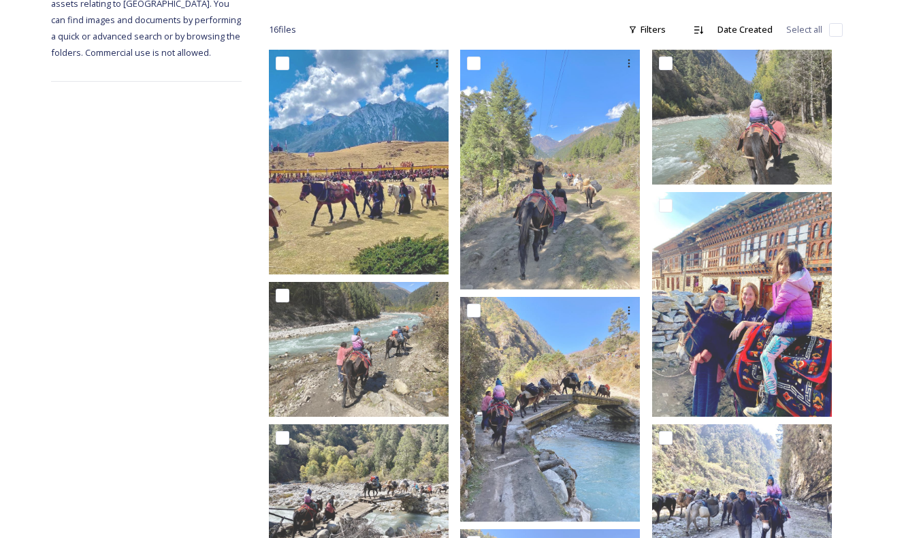
scroll to position [212, 0]
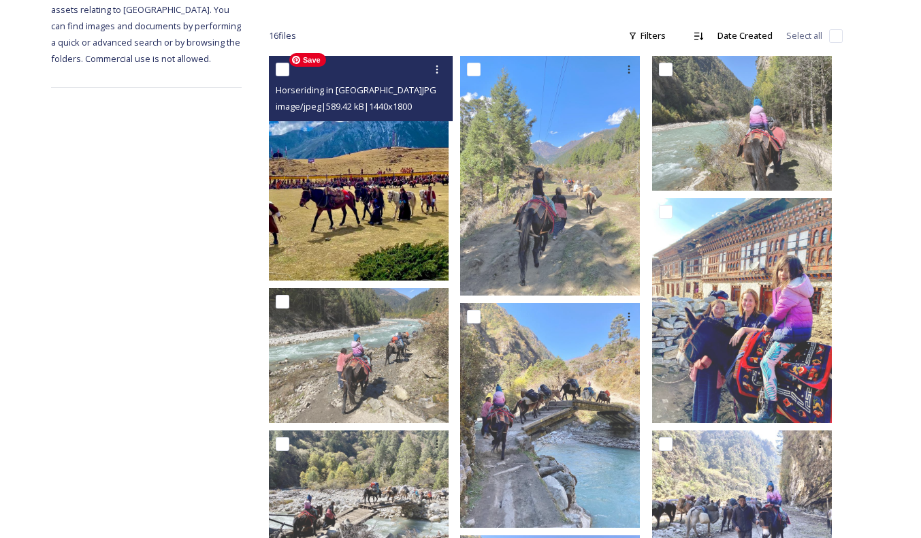
click at [364, 194] on img at bounding box center [359, 168] width 180 height 225
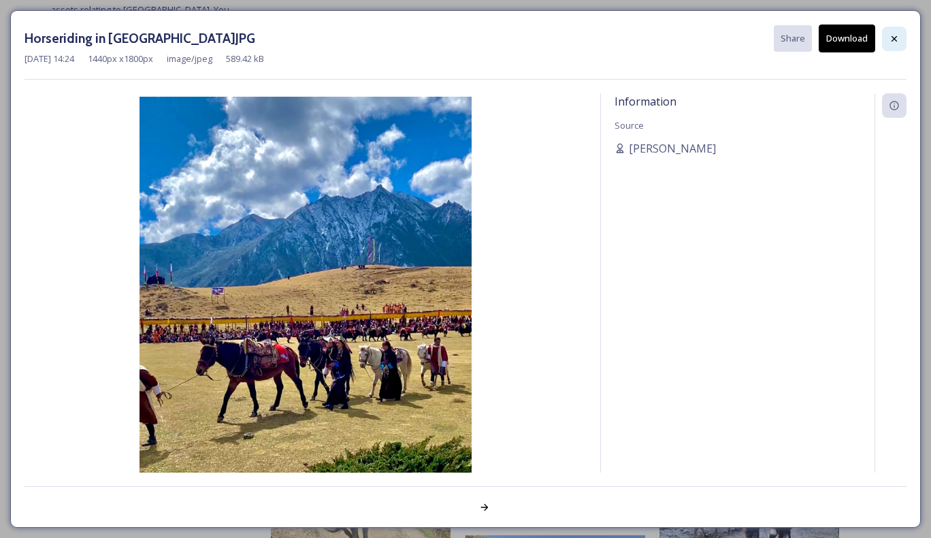
click at [892, 35] on icon at bounding box center [894, 37] width 5 height 5
